Goal: Register for event/course

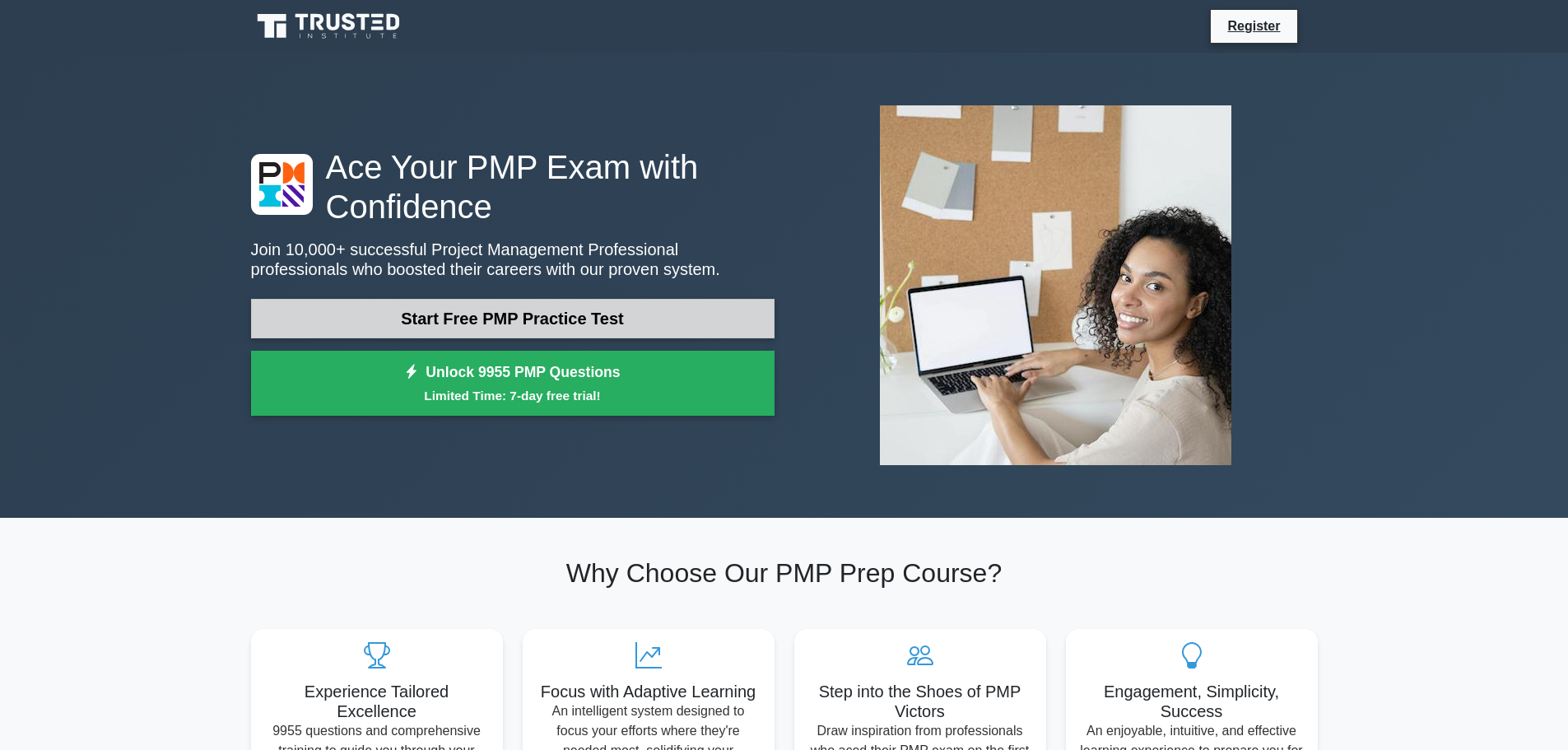
click at [651, 316] on link "Start Free PMP Practice Test" at bounding box center [513, 319] width 523 height 39
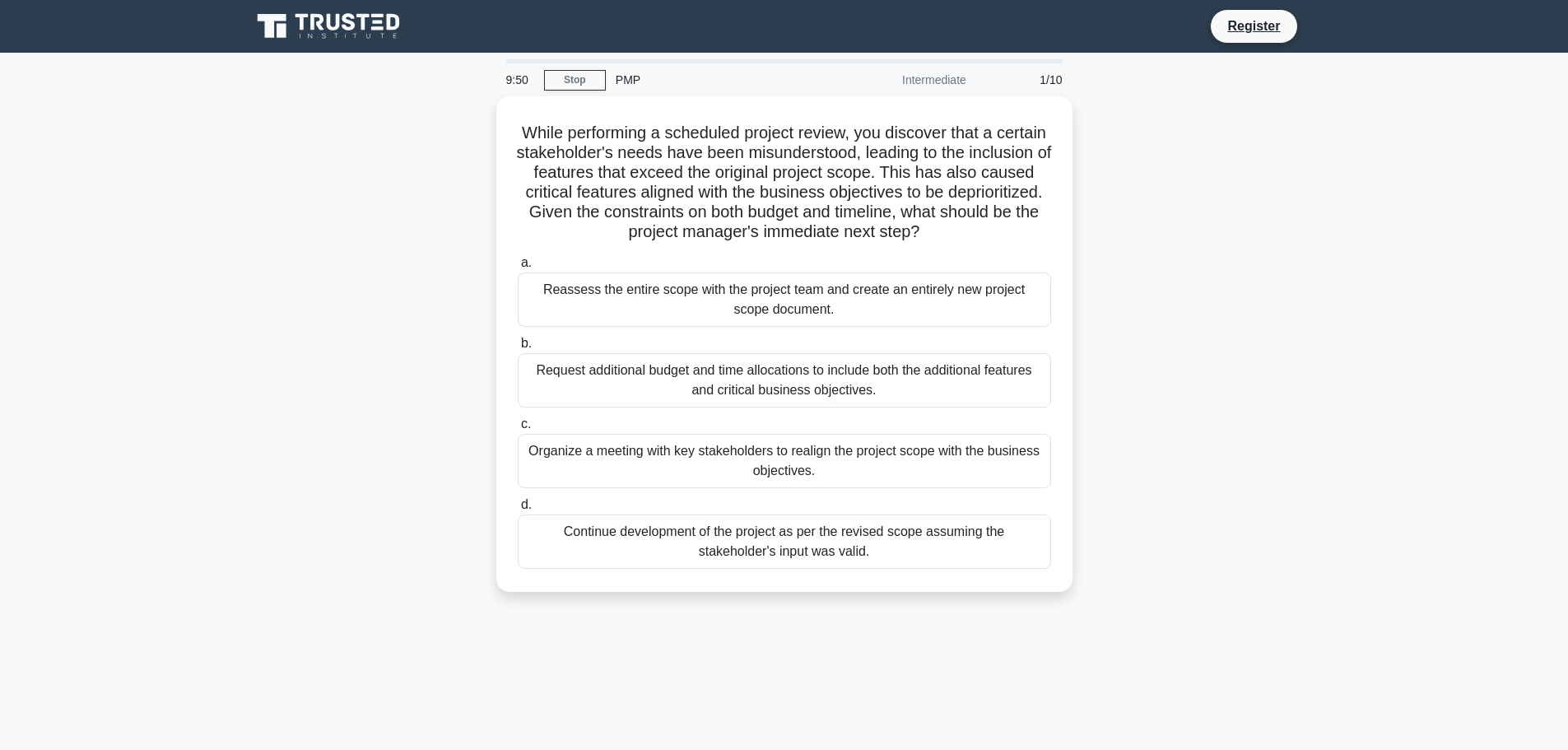
click at [1461, 299] on main "9:50 Stop PMP Intermediate 1/10 While performing a scheduled project review, yo…" at bounding box center [784, 471] width 1568 height 836
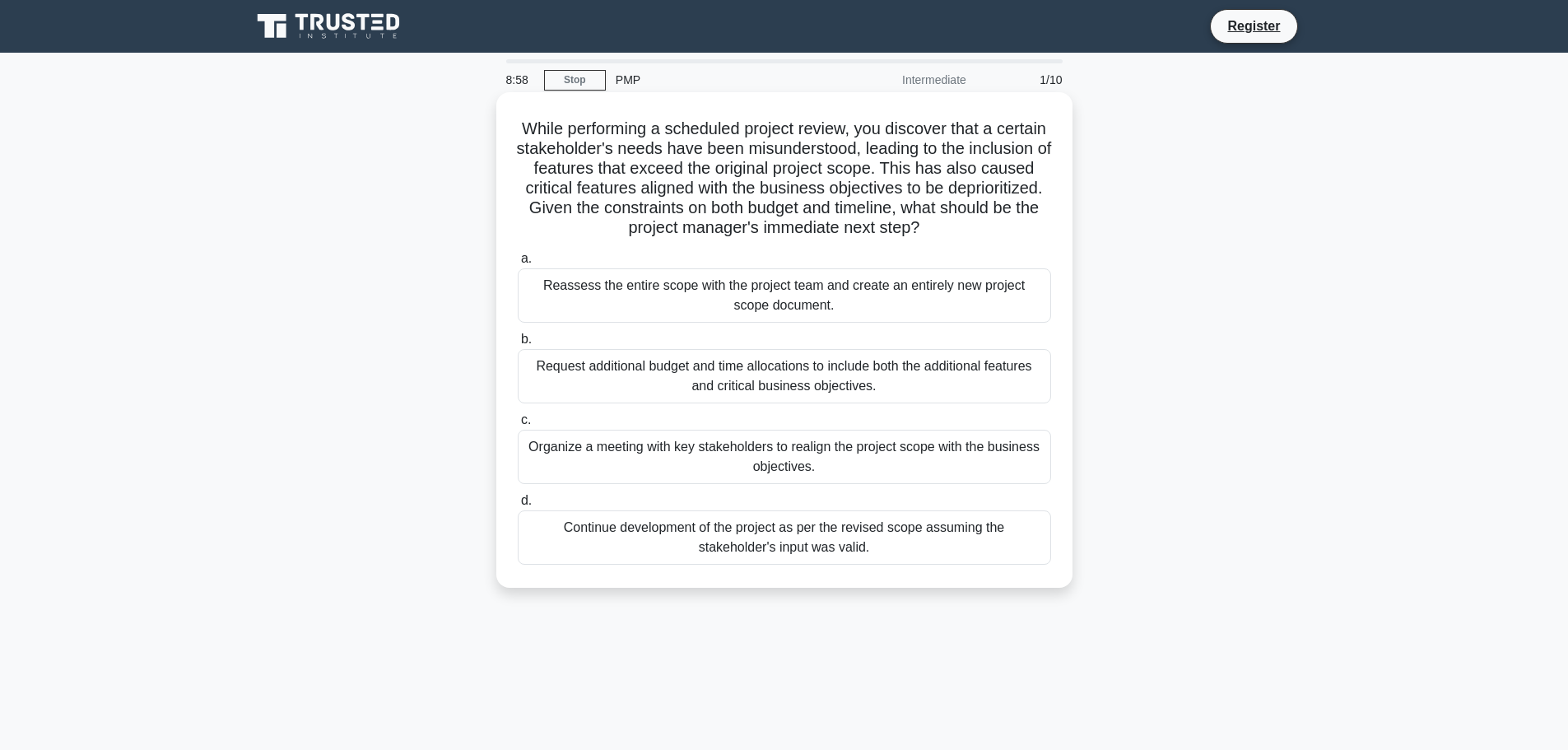
click at [805, 460] on div "Organize a meeting with key stakeholders to realign the project scope with the …" at bounding box center [784, 457] width 534 height 54
click at [518, 426] on input "c. Organize a meeting with key stakeholders to realign the project scope with t…" at bounding box center [518, 419] width 0 height 10
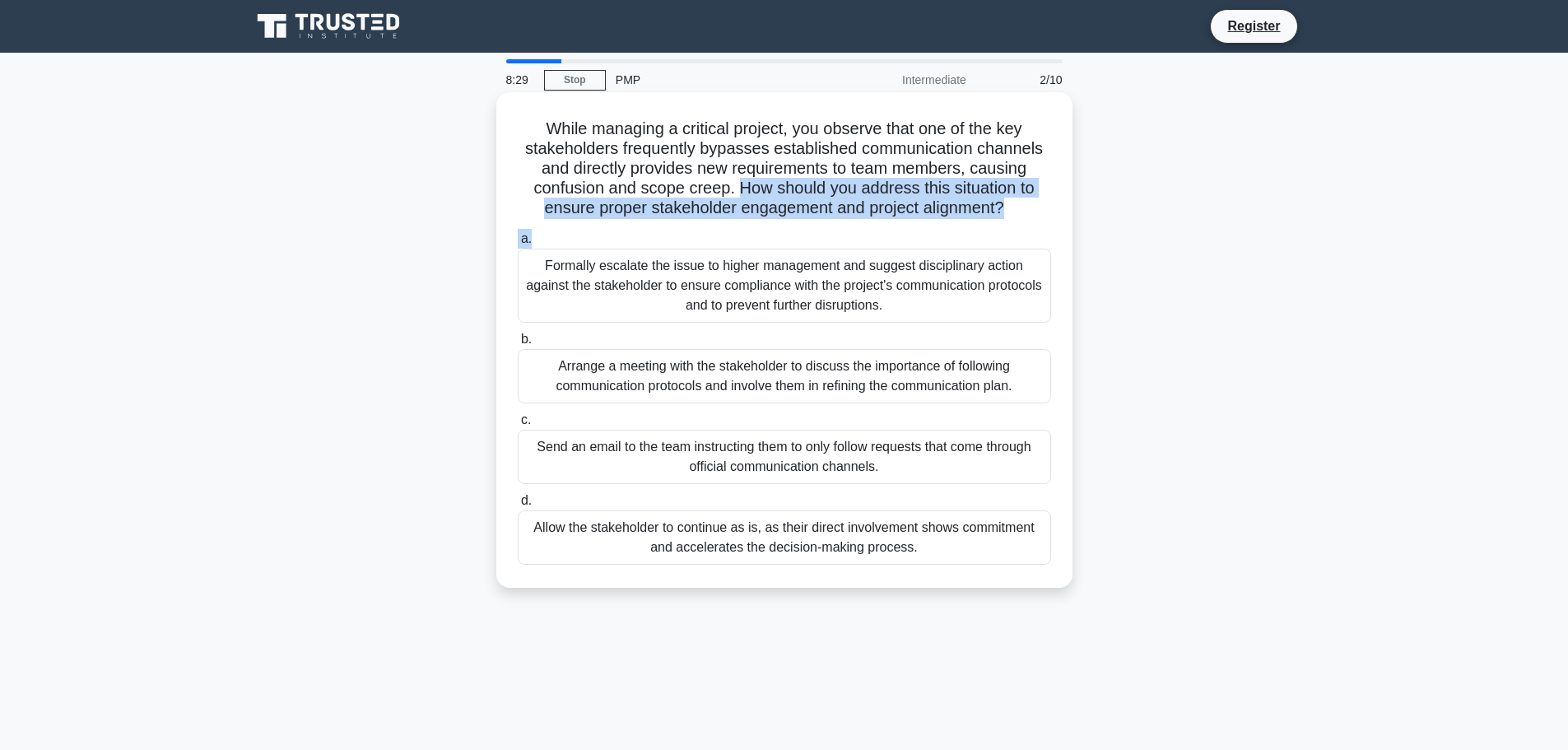
drag, startPoint x: 737, startPoint y: 184, endPoint x: 883, endPoint y: 226, distance: 151.9
click at [883, 226] on div "While managing a critical project, you observe that one of the key stakeholders…" at bounding box center [784, 339] width 563 height 482
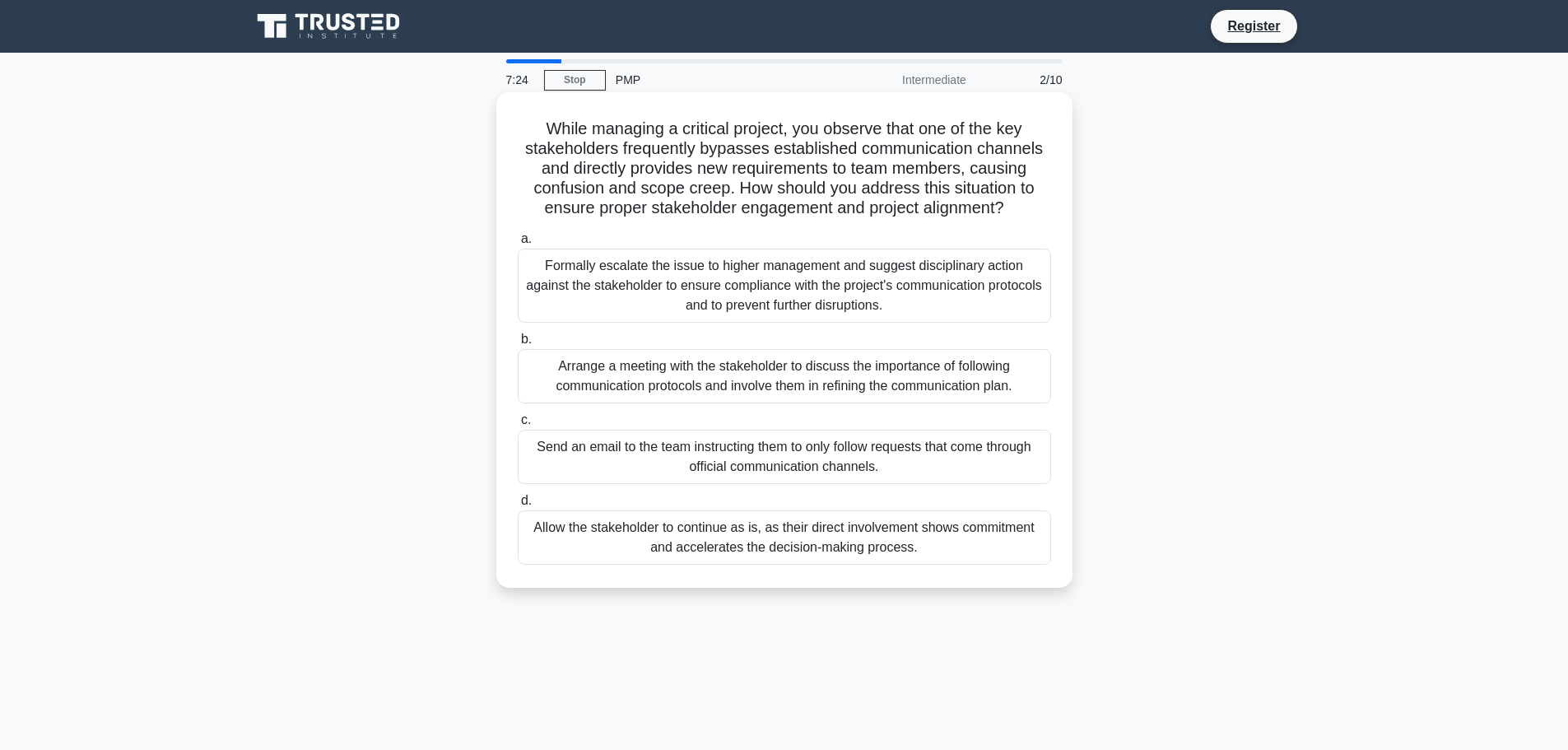
click at [759, 377] on div "Arrange a meeting with the stakeholder to discuss the importance of following c…" at bounding box center [784, 376] width 534 height 54
click at [518, 345] on input "b. Arrange a meeting with the stakeholder to discuss the importance of followin…" at bounding box center [518, 338] width 0 height 10
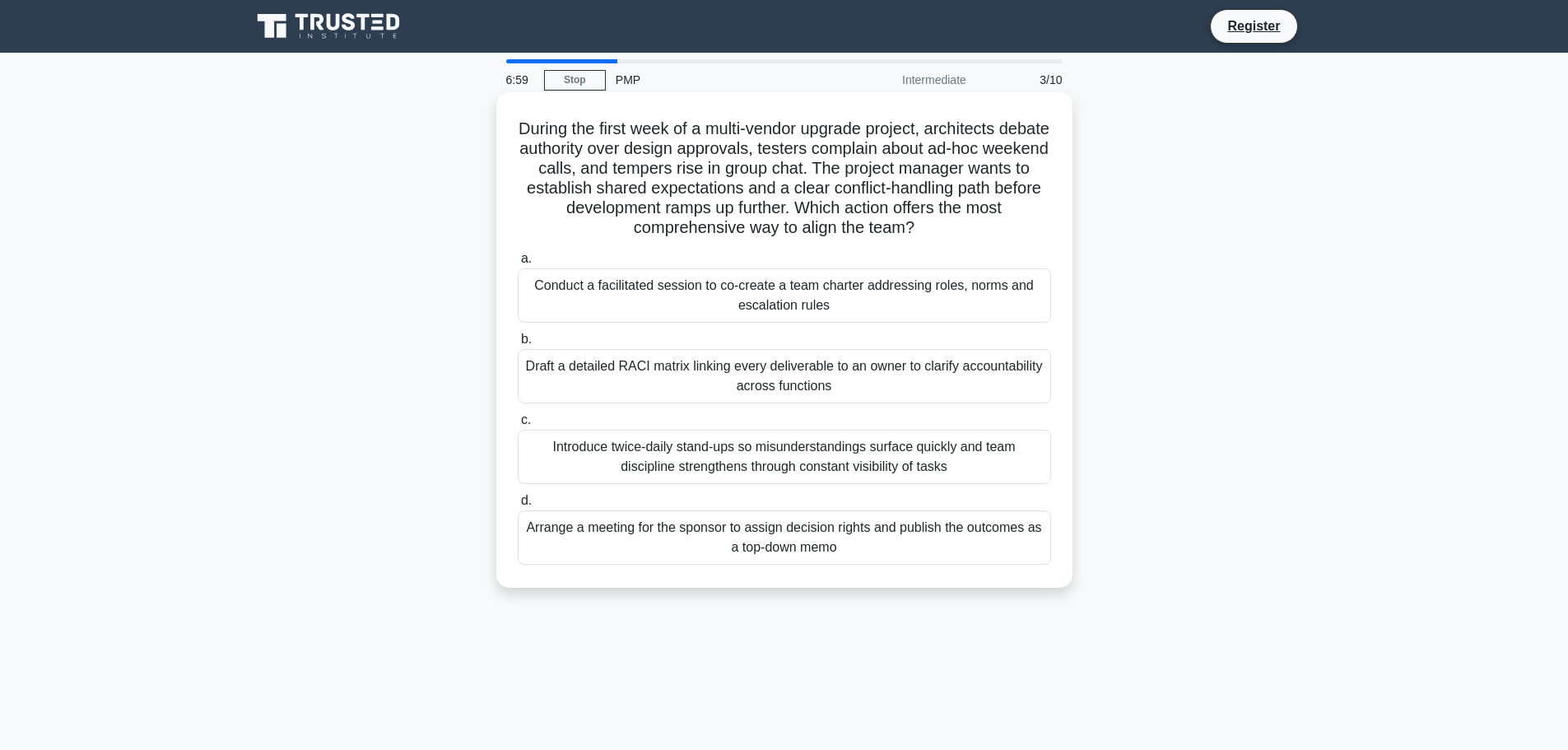
click at [582, 218] on h5 "During the first week of a multi-vendor upgrade project, architects debate auth…" at bounding box center [784, 178] width 536 height 120
click at [771, 384] on div "Draft a detailed RACI matrix linking every deliverable to an owner to clarify a…" at bounding box center [784, 376] width 534 height 54
click at [518, 345] on input "b. Draft a detailed RACI matrix linking every deliverable to an owner to clarif…" at bounding box center [518, 338] width 0 height 10
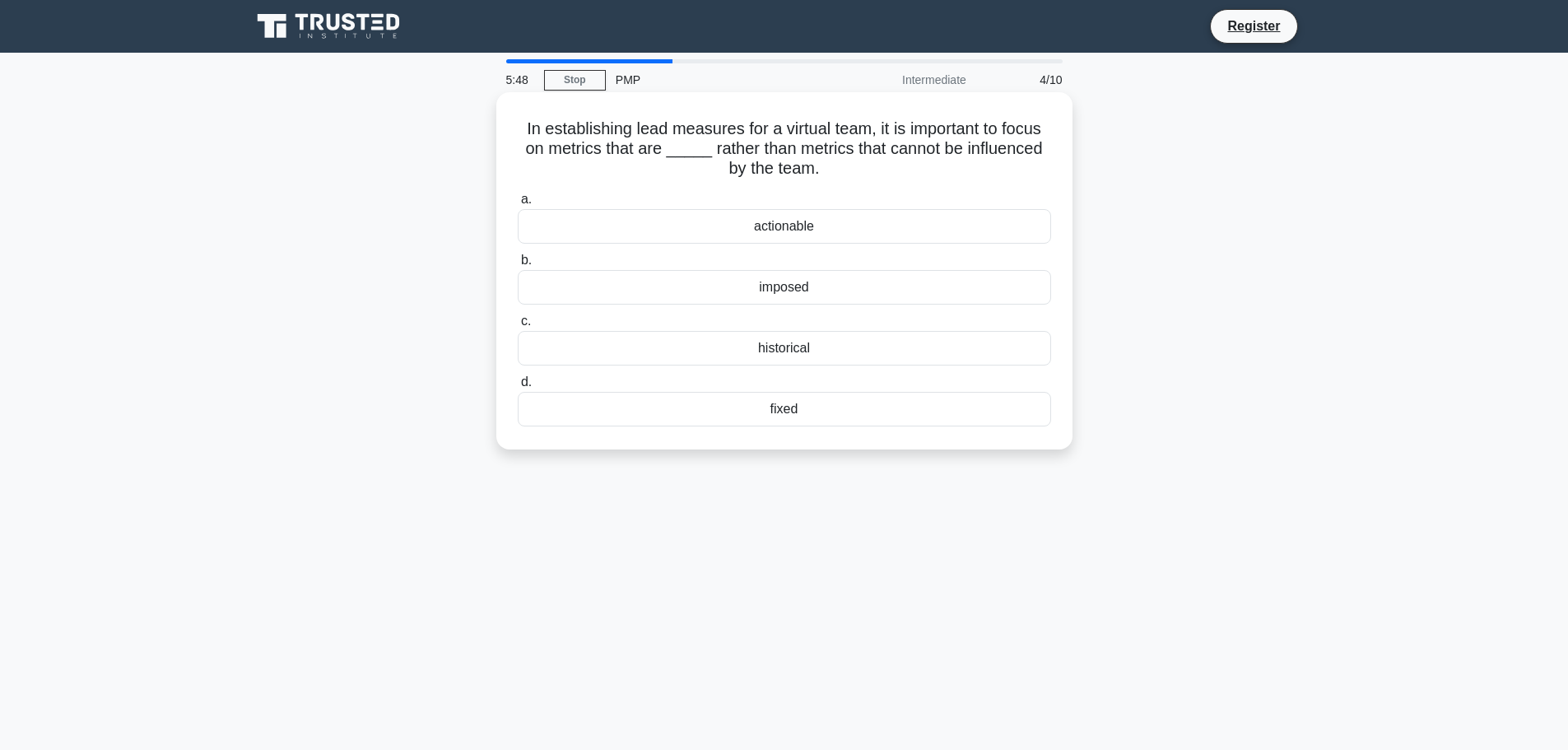
click at [794, 409] on div "fixed" at bounding box center [784, 409] width 534 height 35
click at [518, 387] on input "d. fixed" at bounding box center [518, 382] width 0 height 10
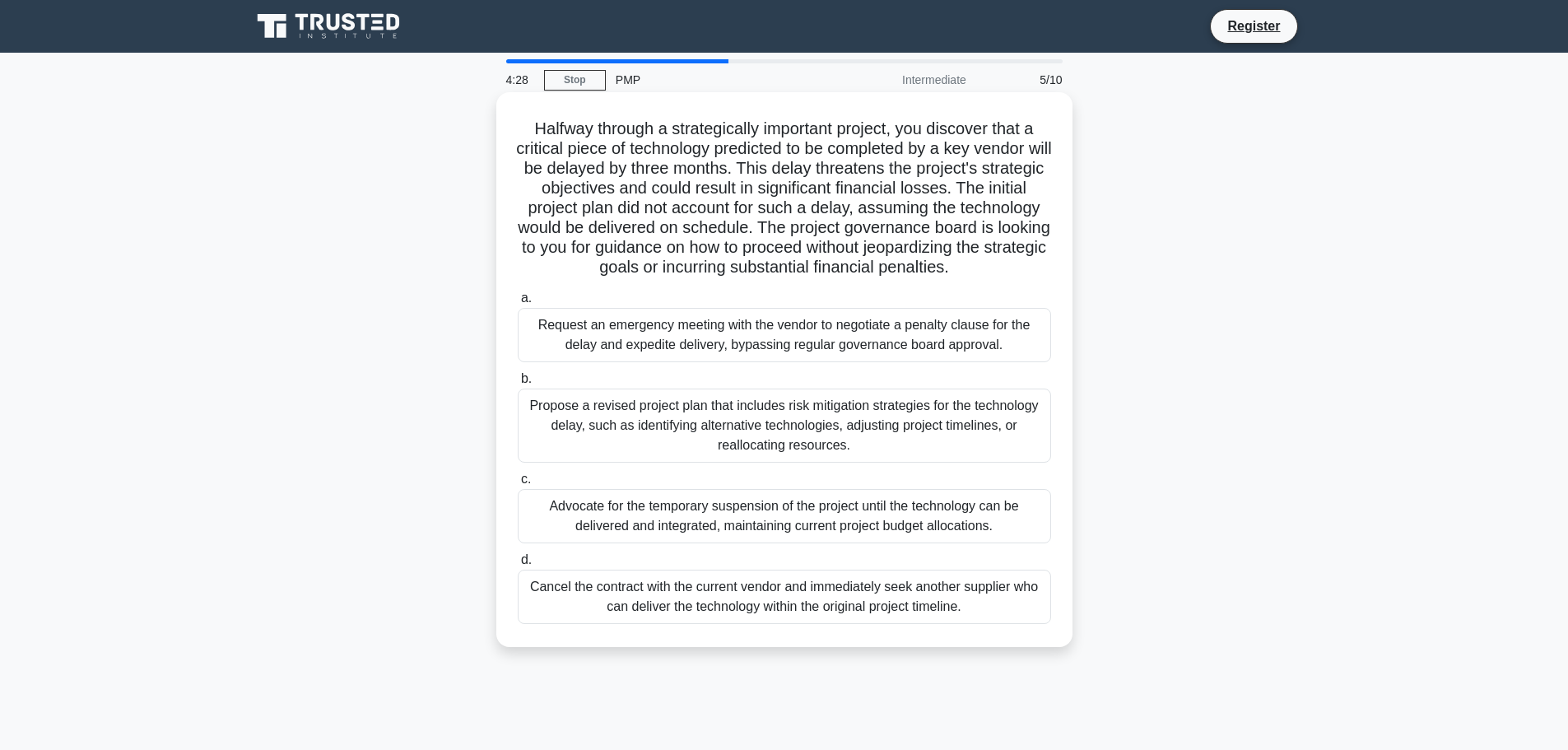
click at [670, 450] on div "Propose a revised project plan that includes risk mitigation strategies for the…" at bounding box center [784, 425] width 534 height 74
click at [518, 384] on input "b. Propose a revised project plan that includes risk mitigation strategies for …" at bounding box center [518, 379] width 0 height 10
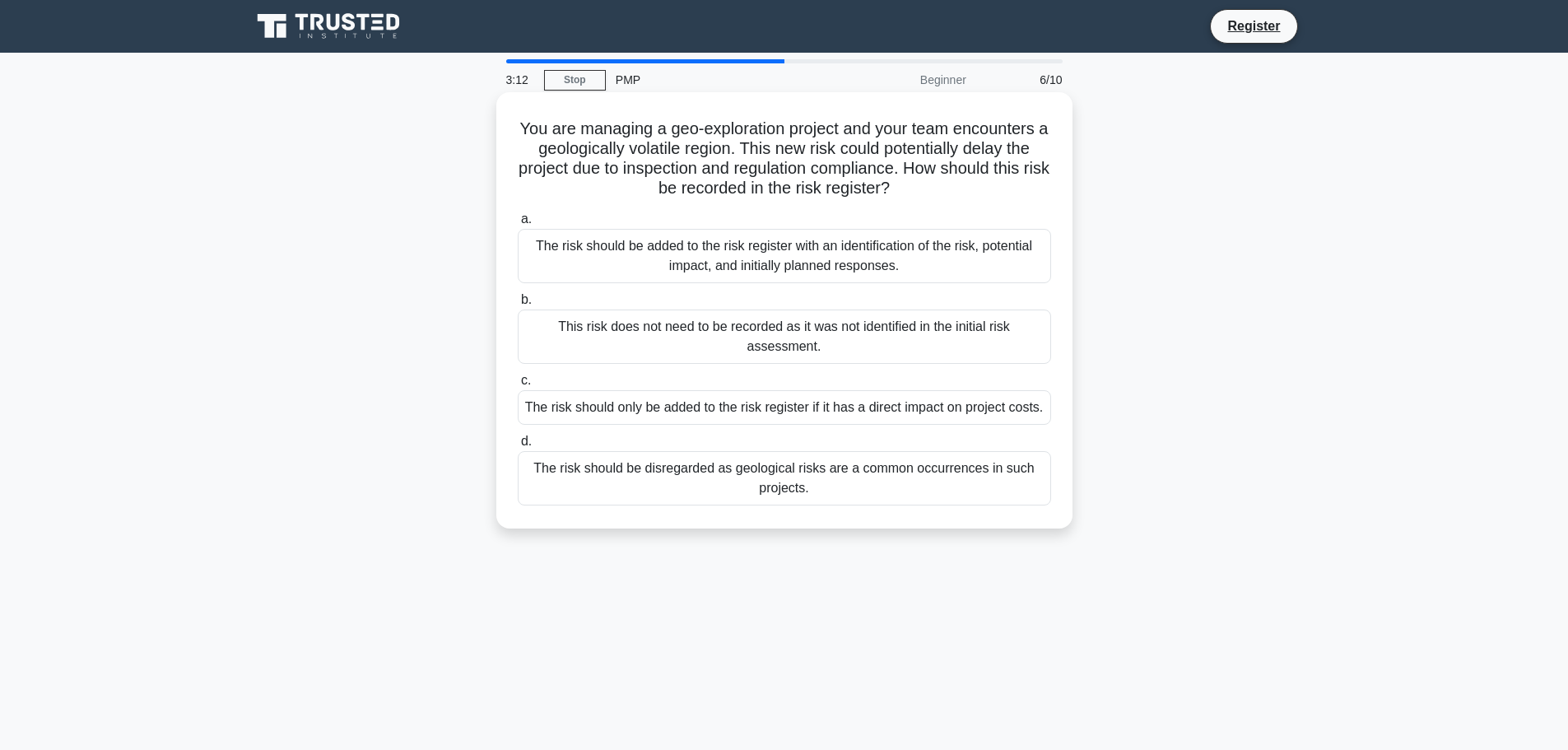
click at [698, 262] on div "The risk should be added to the risk register with an identification of the ris…" at bounding box center [784, 256] width 534 height 54
click at [518, 225] on input "a. The risk should be added to the risk register with an identification of the …" at bounding box center [518, 218] width 0 height 10
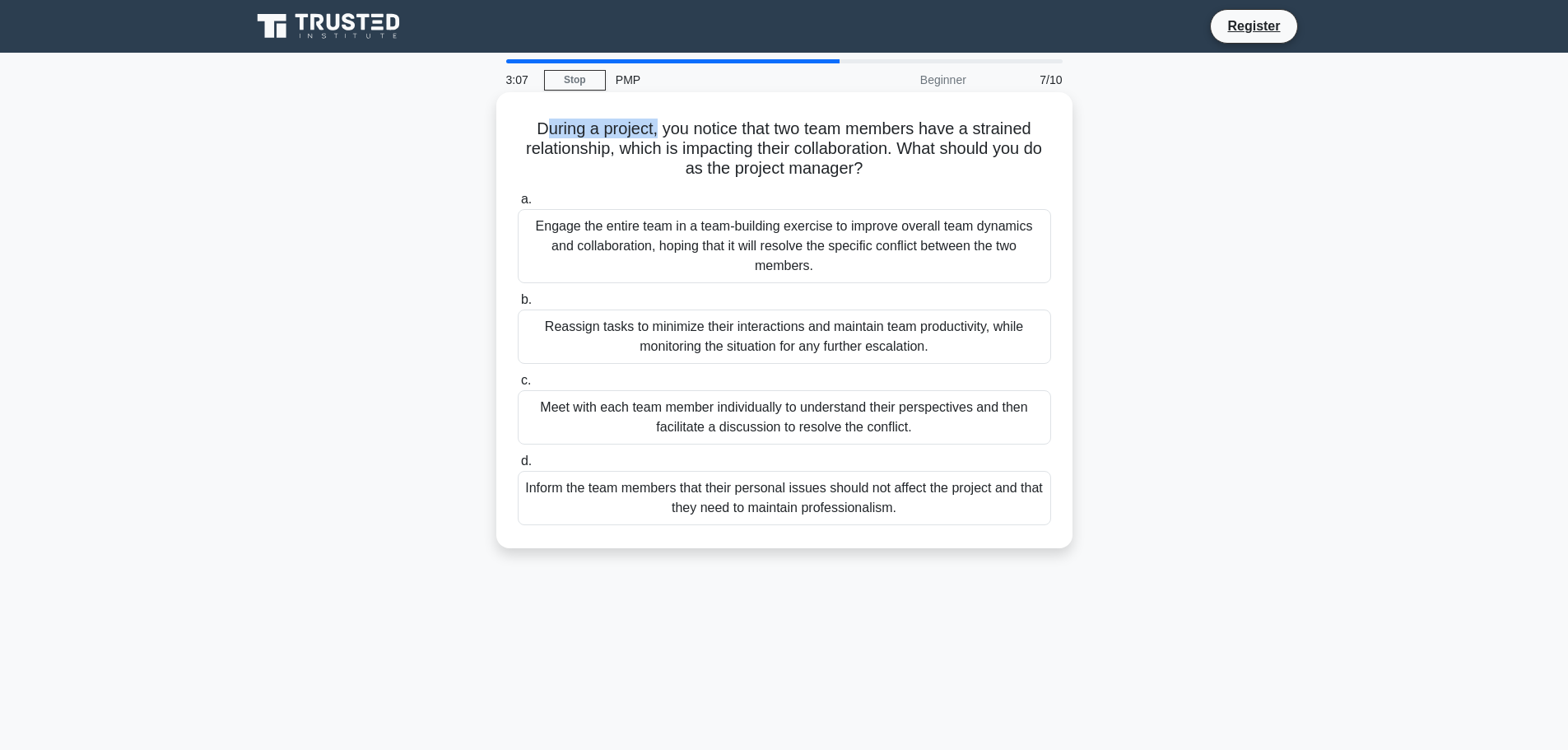
drag, startPoint x: 535, startPoint y: 128, endPoint x: 653, endPoint y: 136, distance: 118.3
click at [653, 136] on h5 "During a project, you notice that two team members have a strained relationship…" at bounding box center [784, 148] width 536 height 61
drag, startPoint x: 776, startPoint y: 128, endPoint x: 933, endPoint y: 125, distance: 157.0
click at [933, 125] on h5 "During a project, you notice that two team members have a strained relationship…" at bounding box center [784, 148] width 536 height 61
drag, startPoint x: 626, startPoint y: 148, endPoint x: 906, endPoint y: 154, distance: 280.1
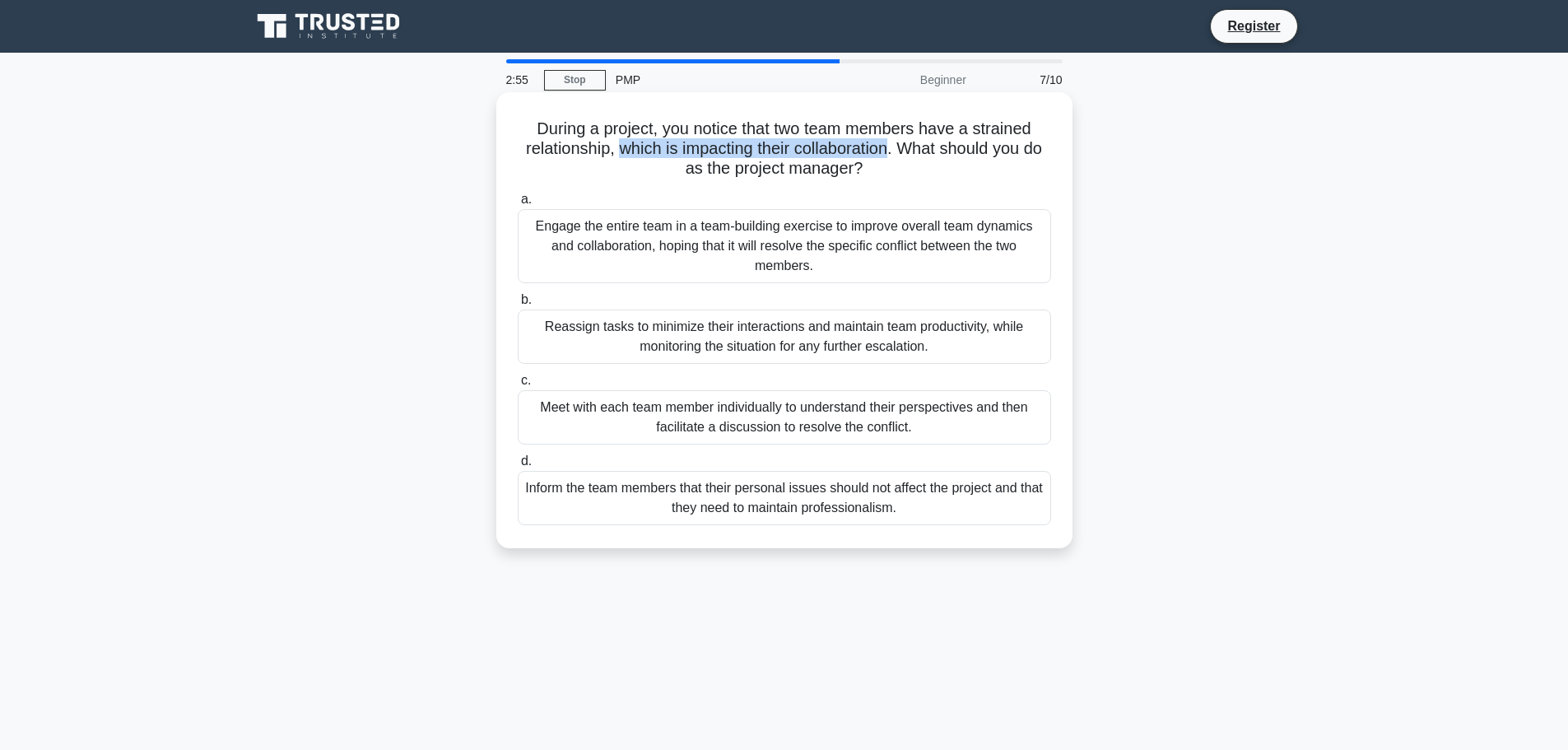
click at [906, 154] on h5 "During a project, you notice that two team members have a strained relationship…" at bounding box center [784, 148] width 536 height 61
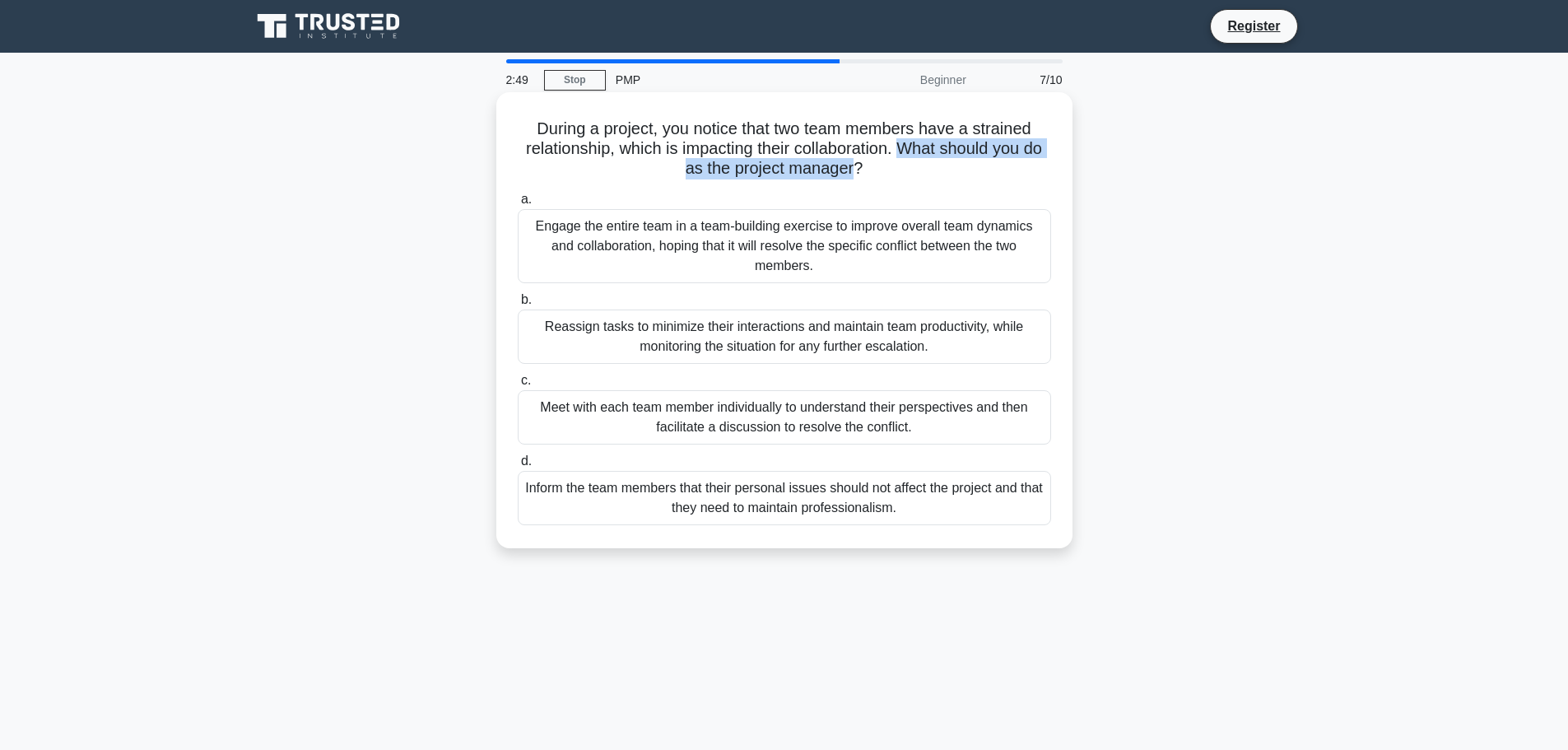
drag, startPoint x: 912, startPoint y: 148, endPoint x: 866, endPoint y: 164, distance: 48.7
click at [866, 164] on h5 "During a project, you notice that two team members have a strained relationship…" at bounding box center [784, 148] width 536 height 61
click at [807, 432] on div "Meet with each team member individually to understand their perspectives and th…" at bounding box center [784, 417] width 534 height 54
click at [518, 386] on input "c. Meet with each team member individually to understand their perspectives and…" at bounding box center [518, 380] width 0 height 10
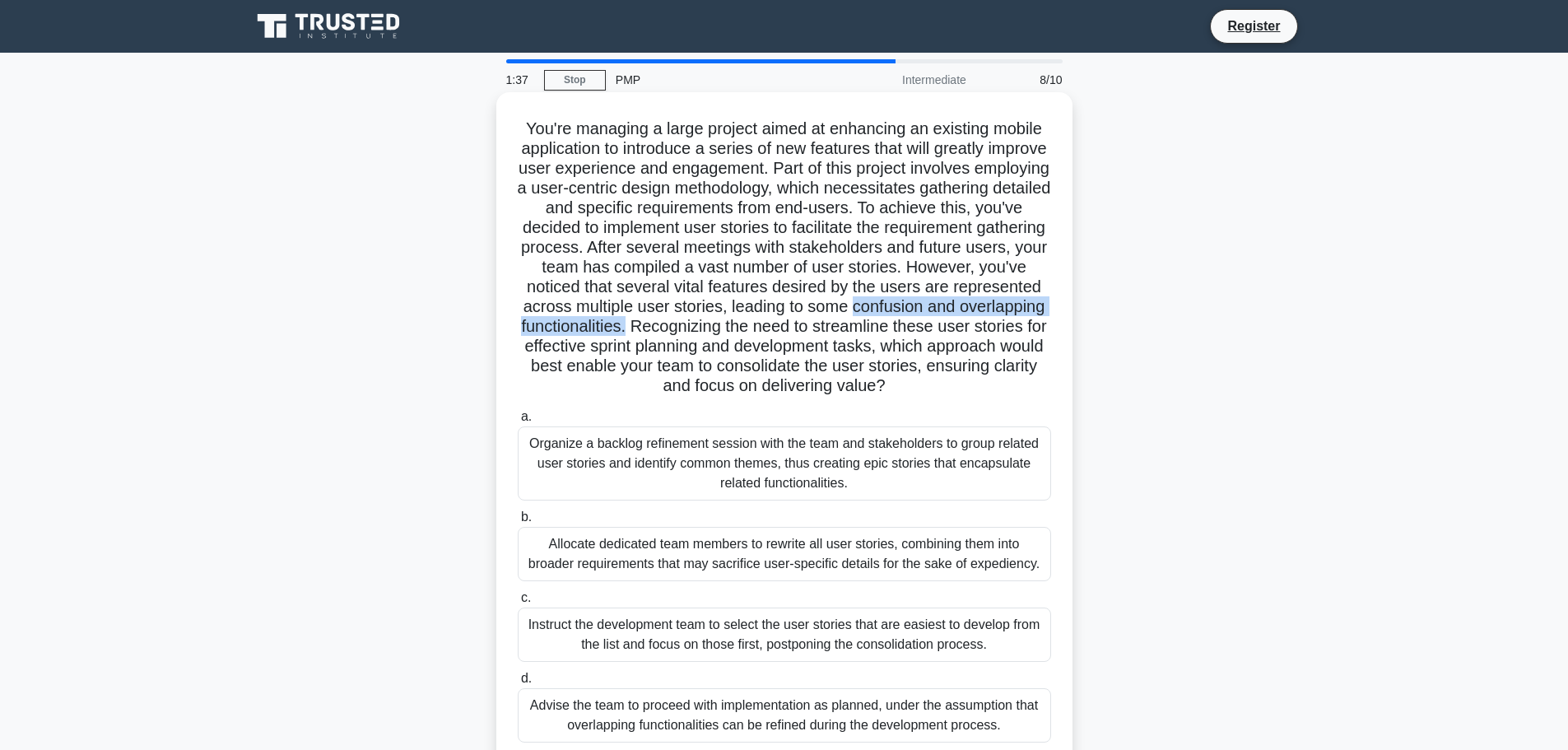
drag, startPoint x: 645, startPoint y: 326, endPoint x: 955, endPoint y: 326, distance: 310.0
click at [955, 326] on h5 "You're managing a large project aimed at enhancing an existing mobile applicati…" at bounding box center [784, 257] width 536 height 278
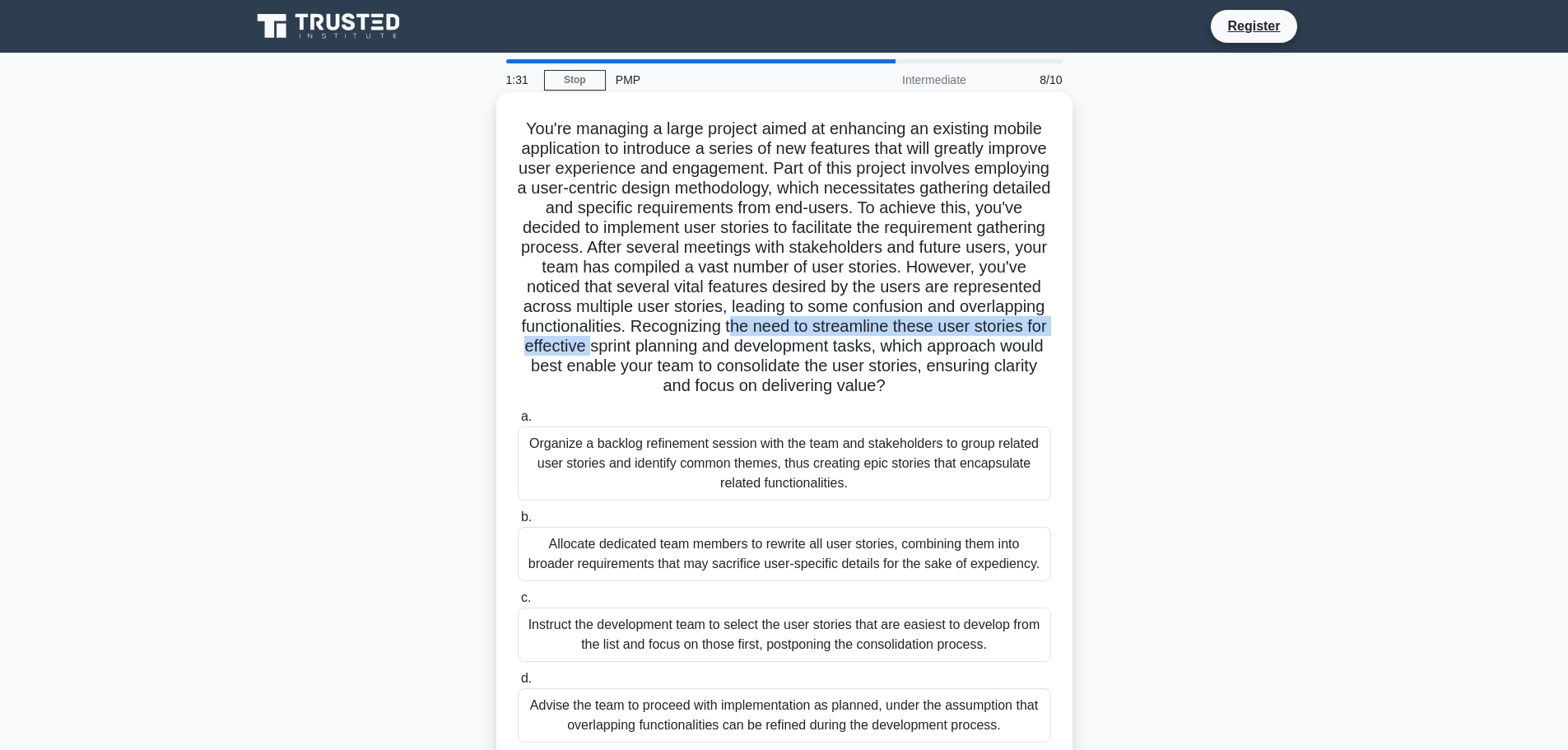
drag, startPoint x: 531, startPoint y: 342, endPoint x: 937, endPoint y: 343, distance: 406.0
click at [937, 343] on h5 "You're managing a large project aimed at enhancing an existing mobile applicati…" at bounding box center [784, 257] width 536 height 278
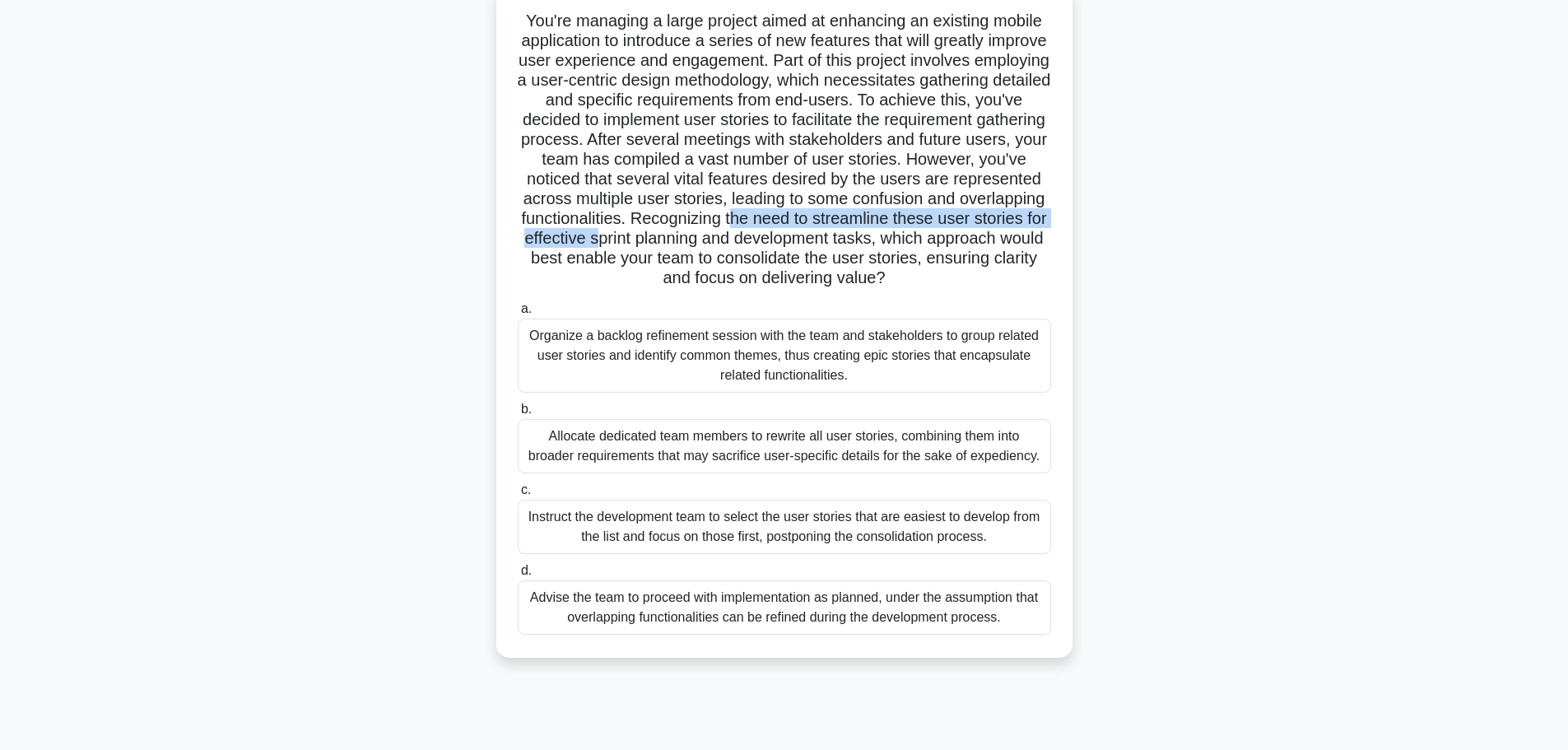
scroll to position [139, 0]
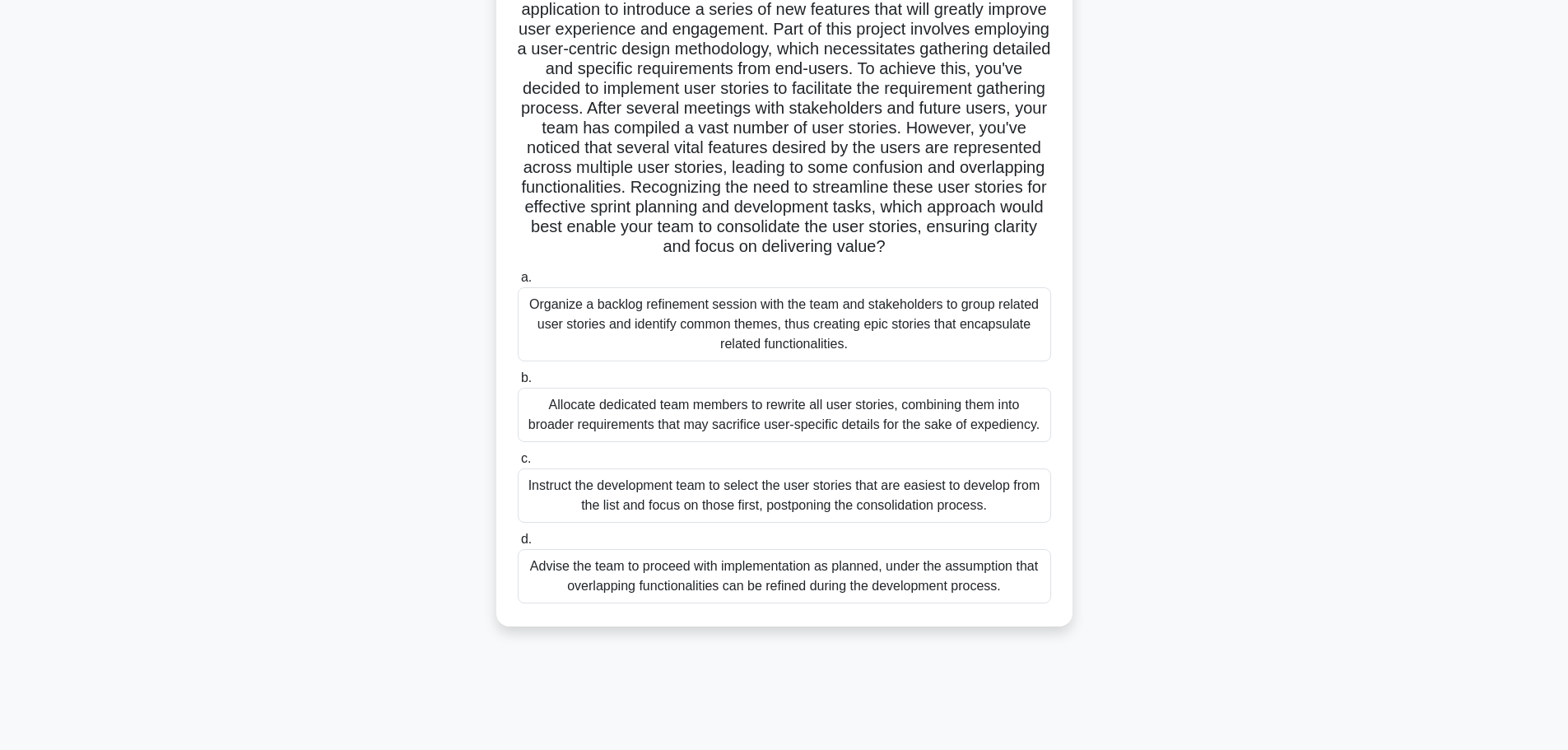
click at [571, 358] on div "Organize a backlog refinement session with the team and stakeholders to group r…" at bounding box center [784, 323] width 534 height 74
click at [518, 283] on input "a. Organize a backlog refinement session with the team and stakeholders to grou…" at bounding box center [518, 278] width 0 height 10
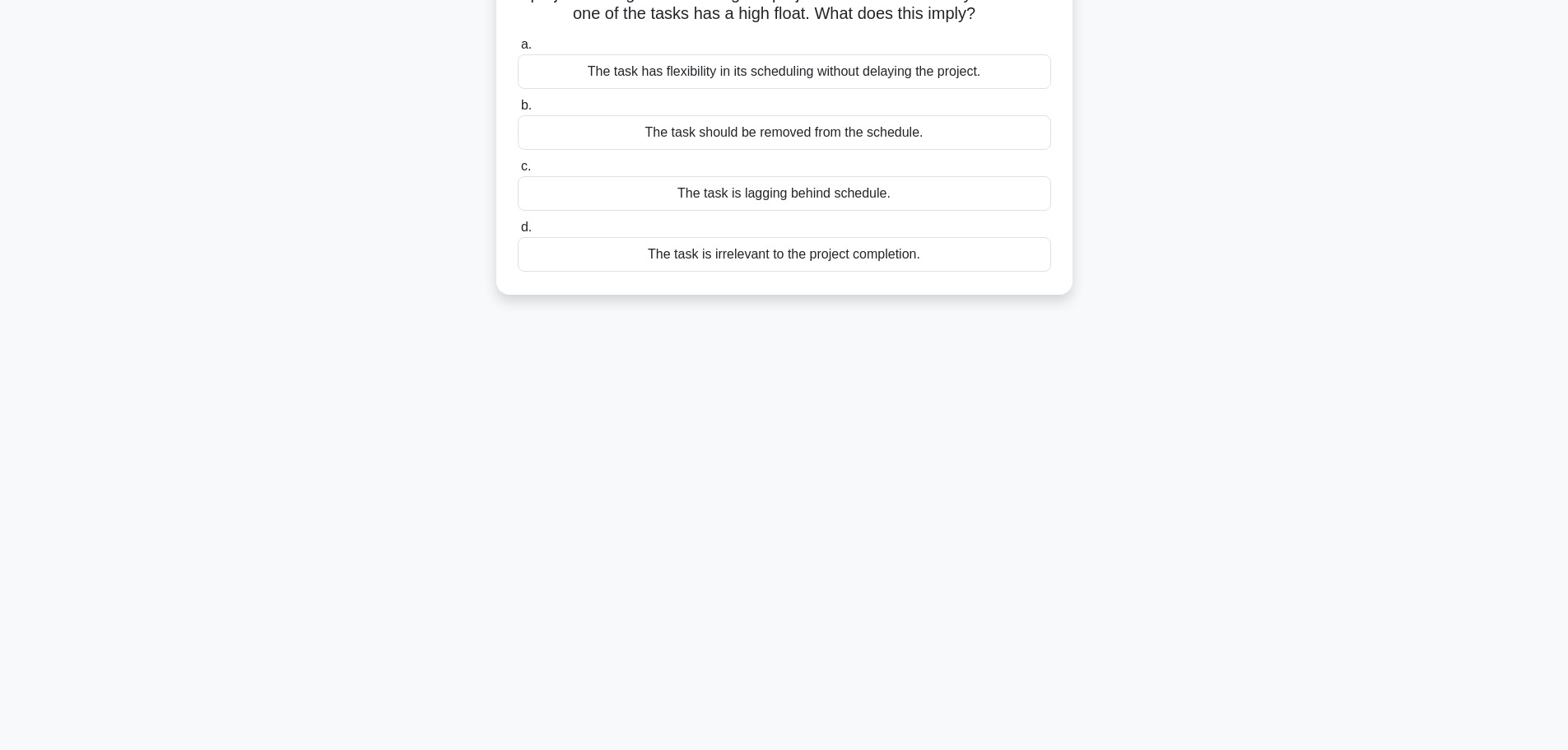
scroll to position [0, 0]
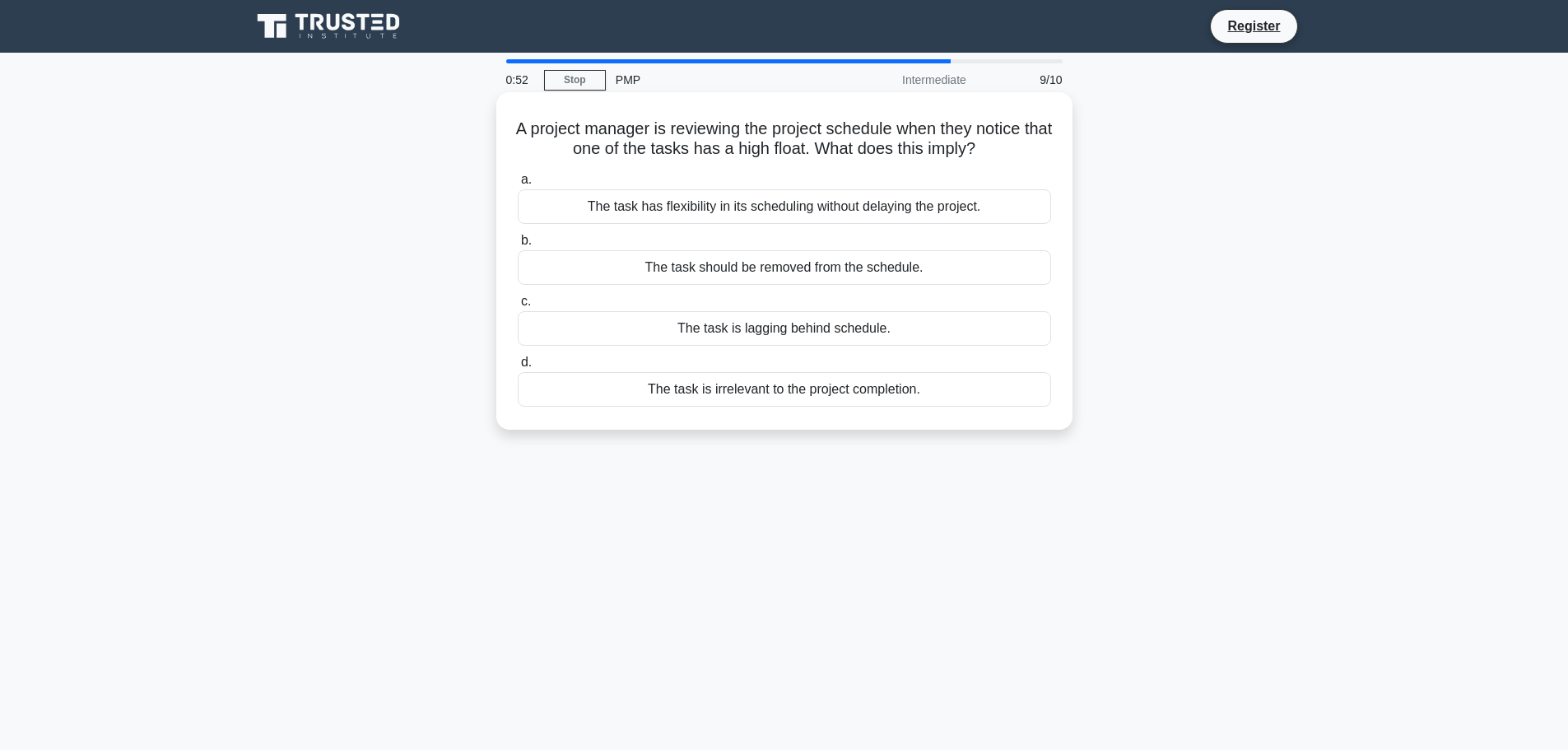
drag, startPoint x: 830, startPoint y: 140, endPoint x: 1006, endPoint y: 142, distance: 176.0
click at [1006, 142] on h5 "A project manager is reviewing the project schedule when they notice that one o…" at bounding box center [784, 139] width 536 height 41
click at [701, 213] on div "The task has flexibility in its scheduling without delaying the project." at bounding box center [784, 206] width 534 height 35
click at [518, 186] on input "a. The task has flexibility in its scheduling without delaying the project." at bounding box center [518, 179] width 0 height 10
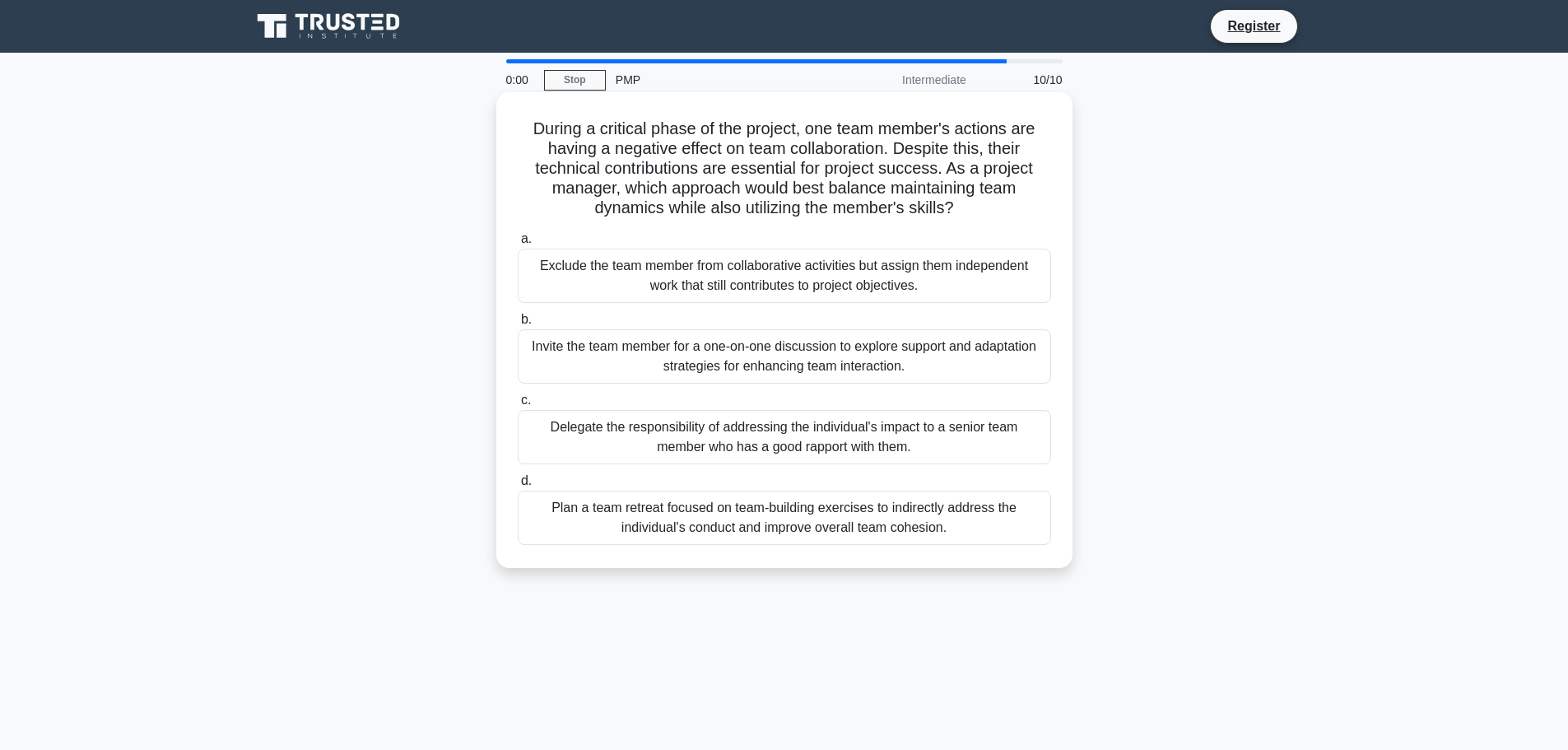
click at [680, 383] on div "Invite the team member for a one-on-one discussion to explore support and adapt…" at bounding box center [784, 356] width 534 height 54
click at [518, 325] on input "b. Invite the team member for a one-on-one discussion to explore support and ad…" at bounding box center [518, 319] width 0 height 10
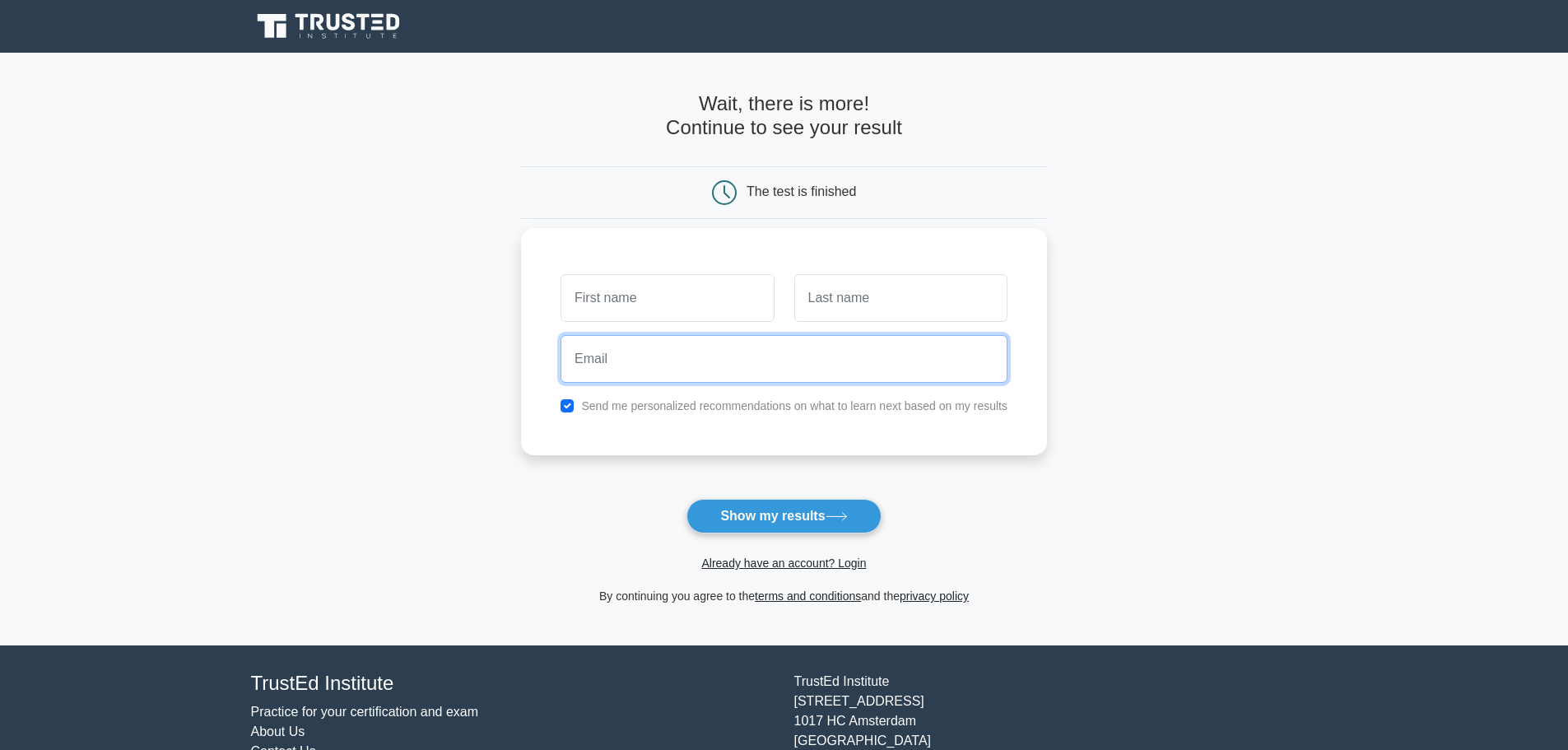
click at [680, 374] on input "email" at bounding box center [784, 358] width 447 height 48
type input "[EMAIL_ADDRESS][DOMAIN_NAME]"
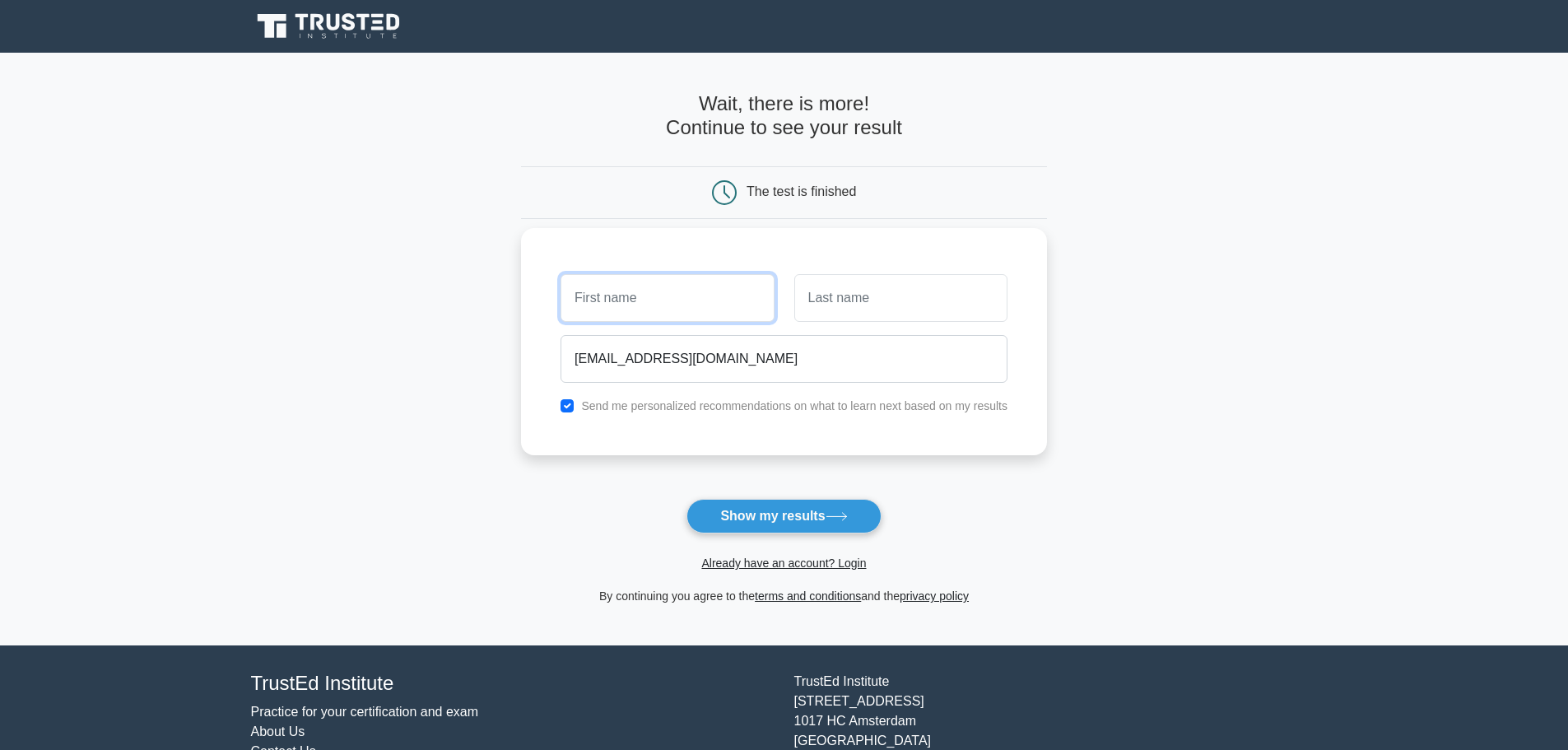
click at [632, 299] on input "text" at bounding box center [667, 297] width 213 height 48
type input "tarik"
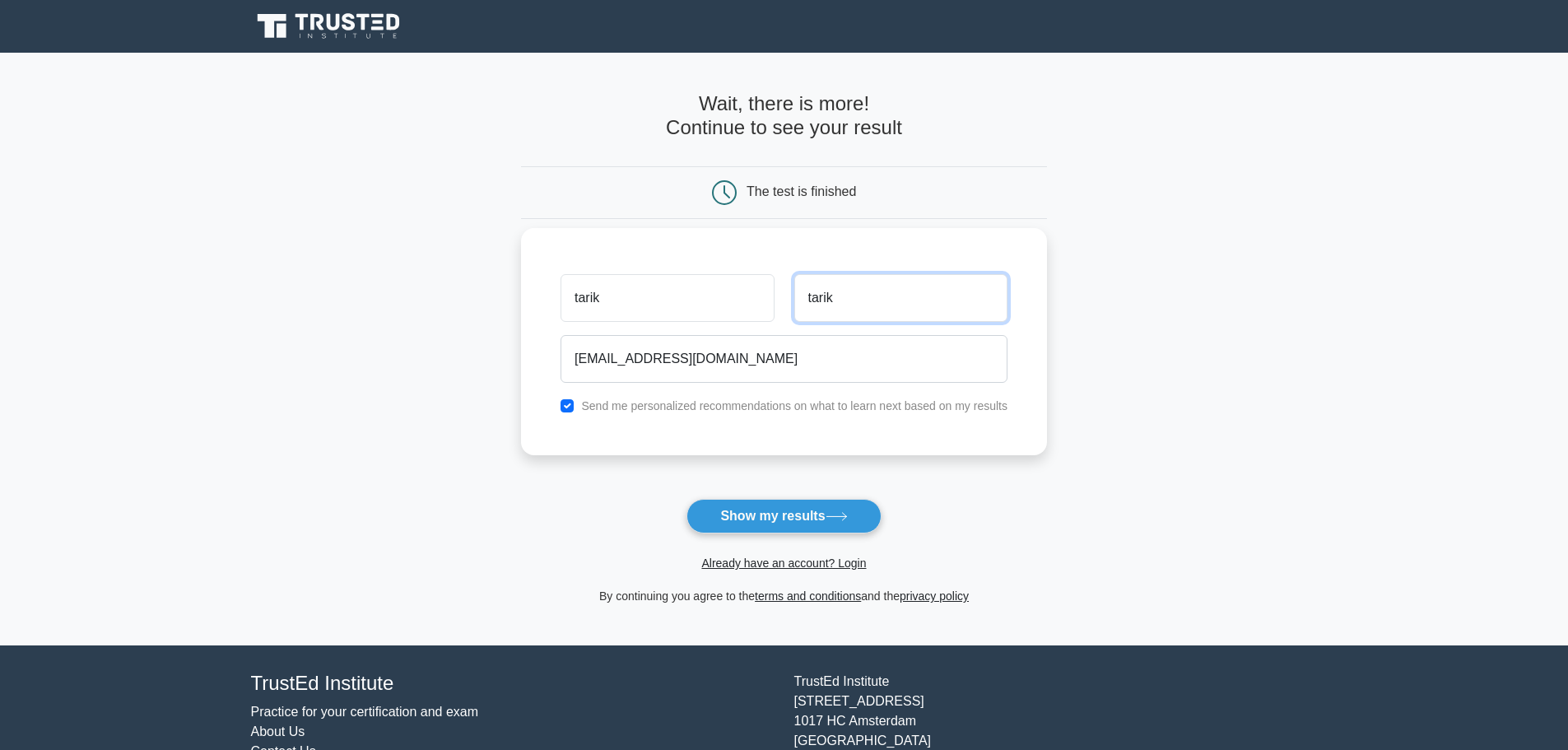
type input "tarik"
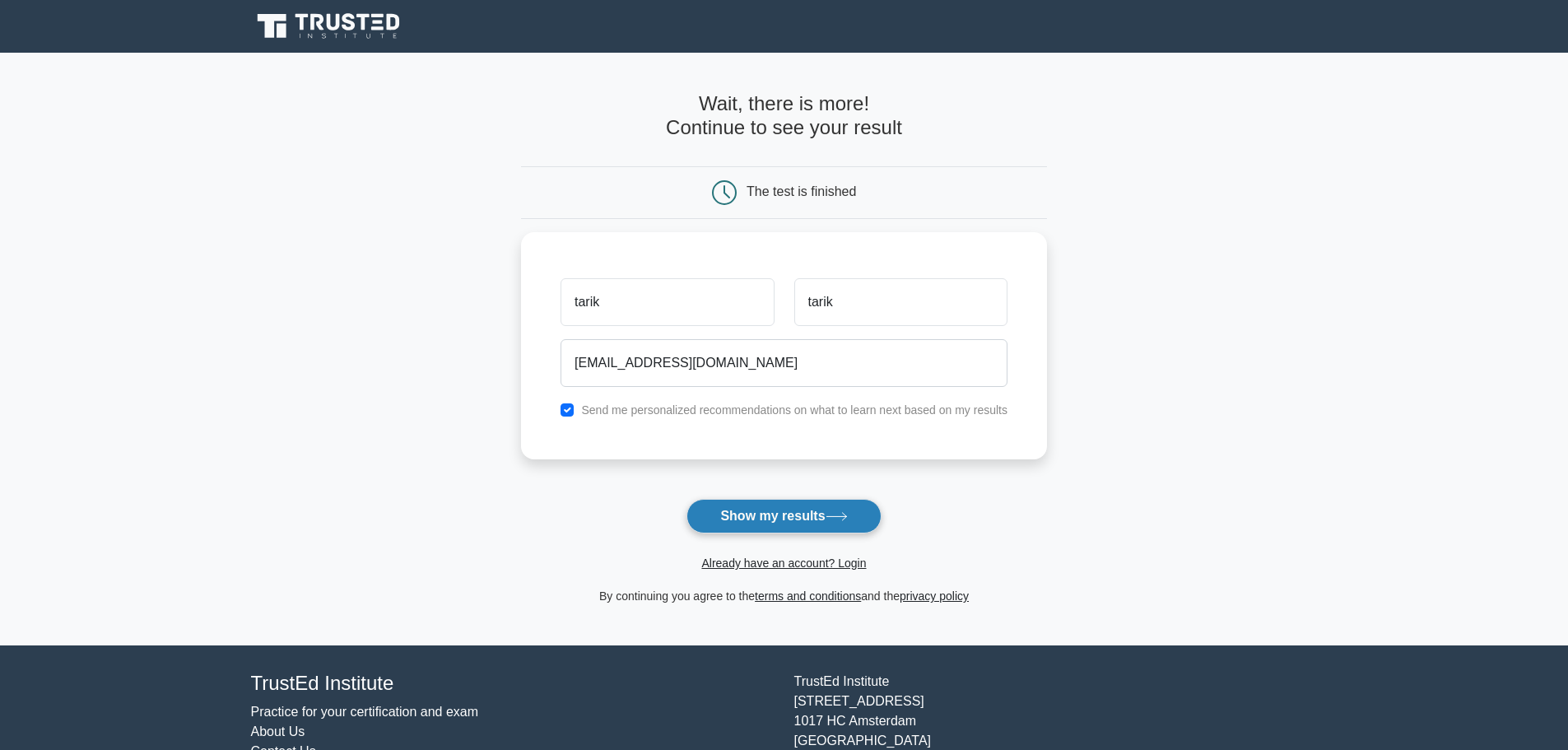
click at [738, 514] on button "Show my results" at bounding box center [783, 516] width 194 height 35
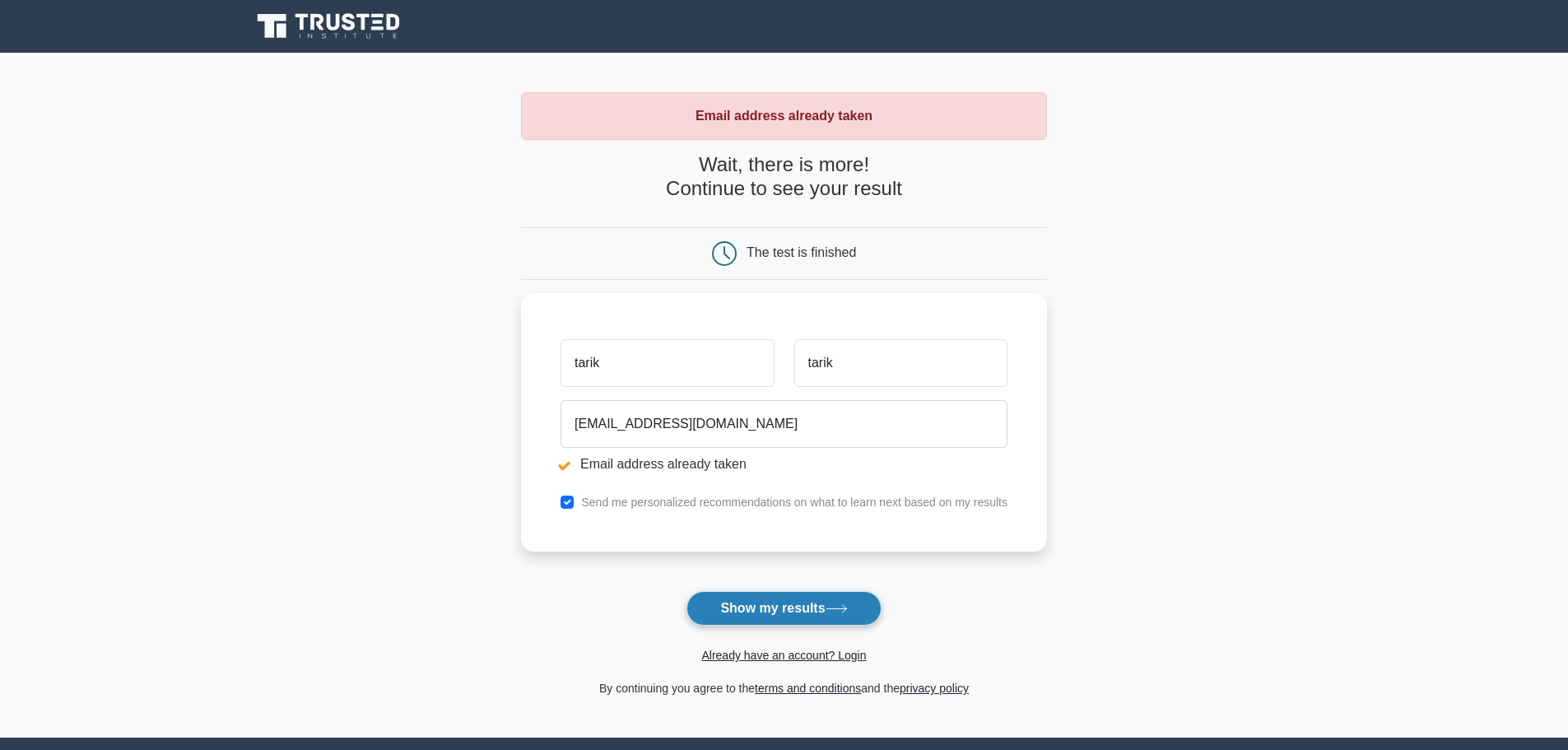
click at [766, 602] on button "Show my results" at bounding box center [783, 608] width 194 height 35
click at [787, 653] on link "Already have an account? Login" at bounding box center [784, 655] width 165 height 13
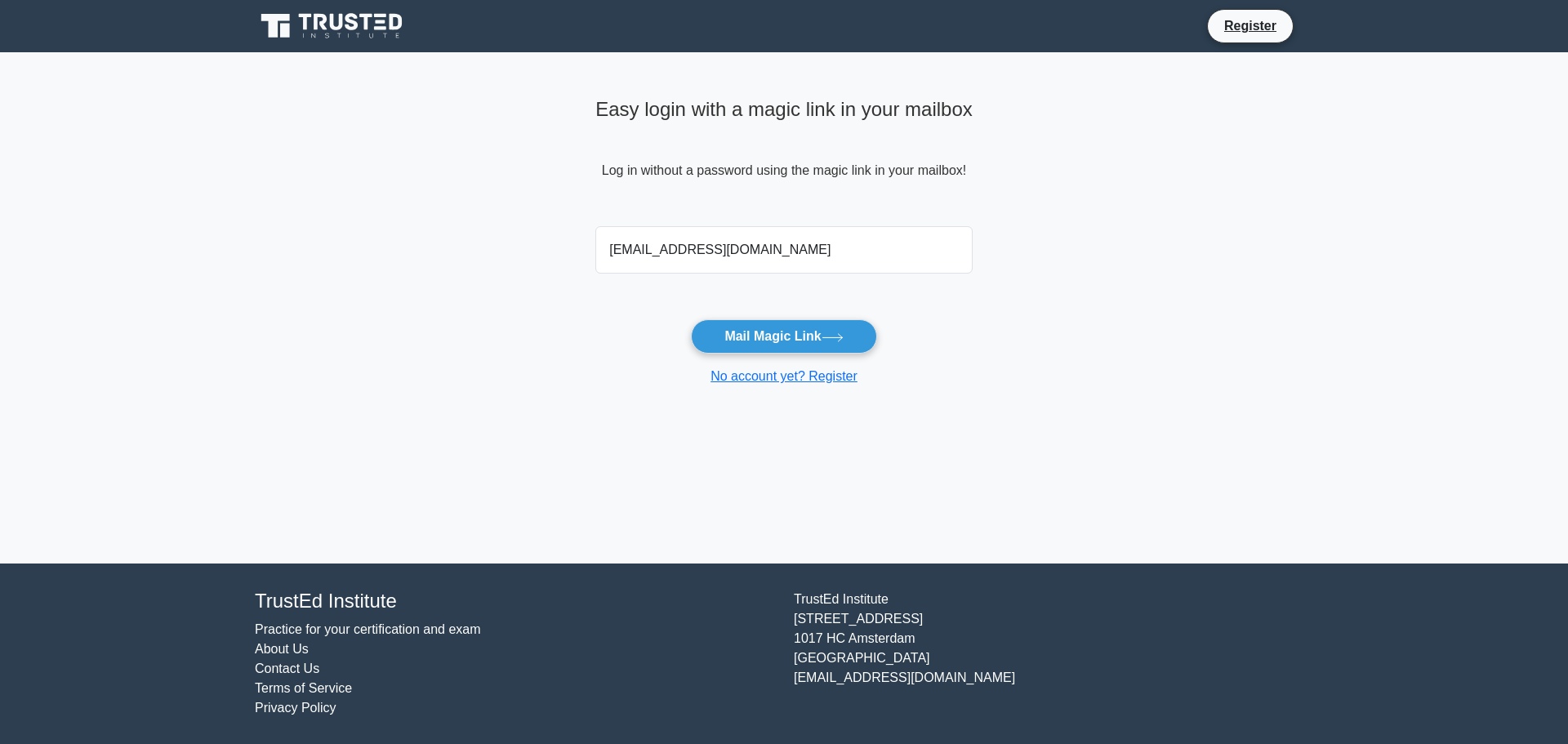
type input "[EMAIL_ADDRESS][DOMAIN_NAME]"
click at [779, 334] on button "Mail Magic Link" at bounding box center [784, 336] width 185 height 34
